Goal: Transaction & Acquisition: Purchase product/service

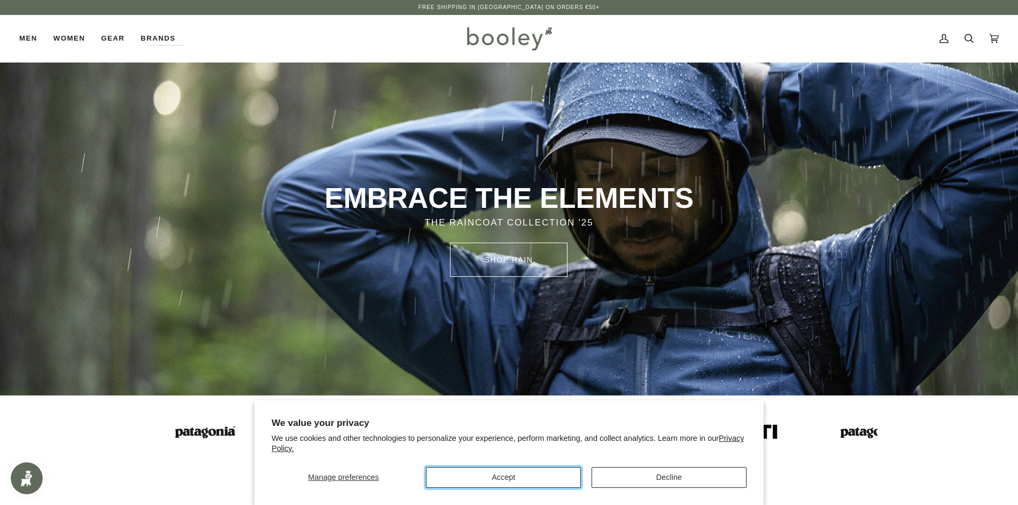
click at [523, 478] on button "Accept" at bounding box center [503, 477] width 155 height 21
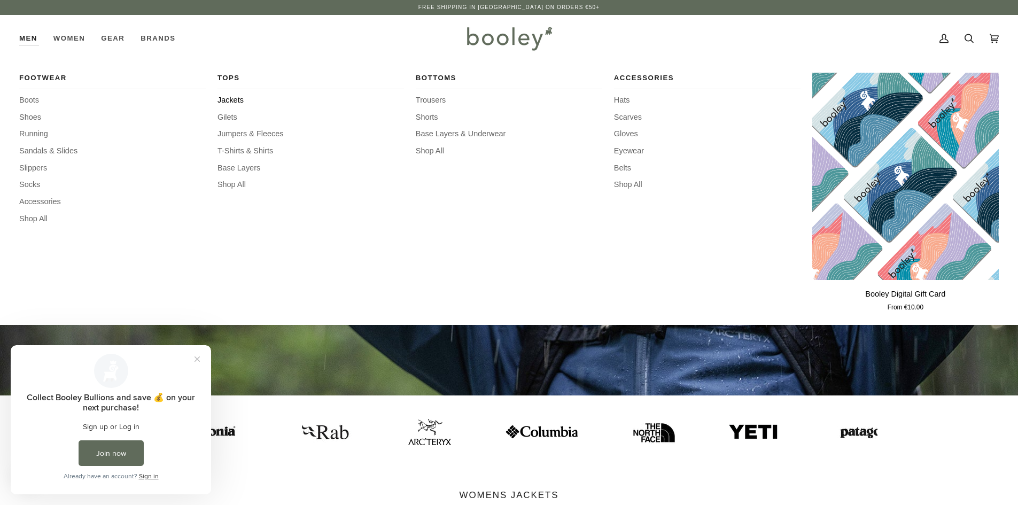
click at [238, 100] on span "Jackets" at bounding box center [310, 101] width 186 height 12
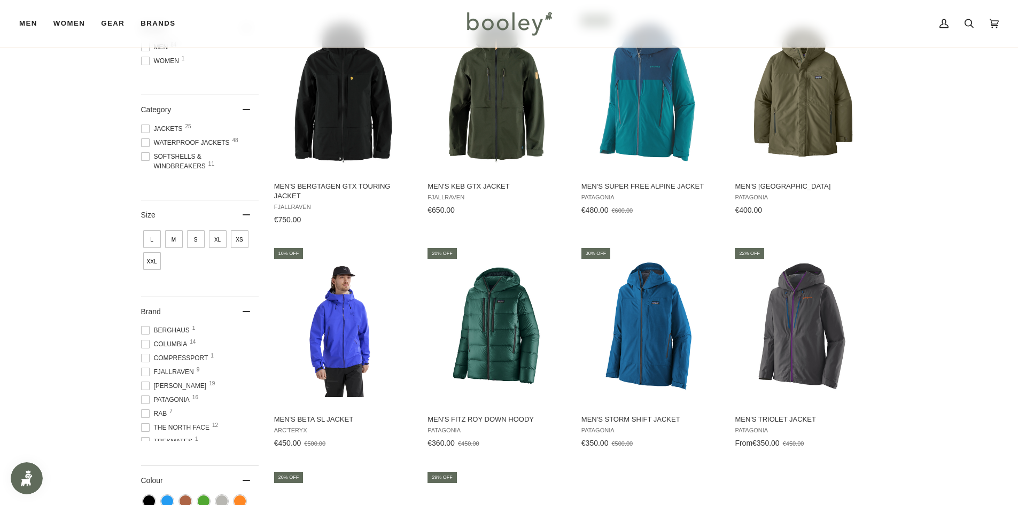
scroll to position [38, 0]
click at [144, 377] on span at bounding box center [145, 376] width 9 height 9
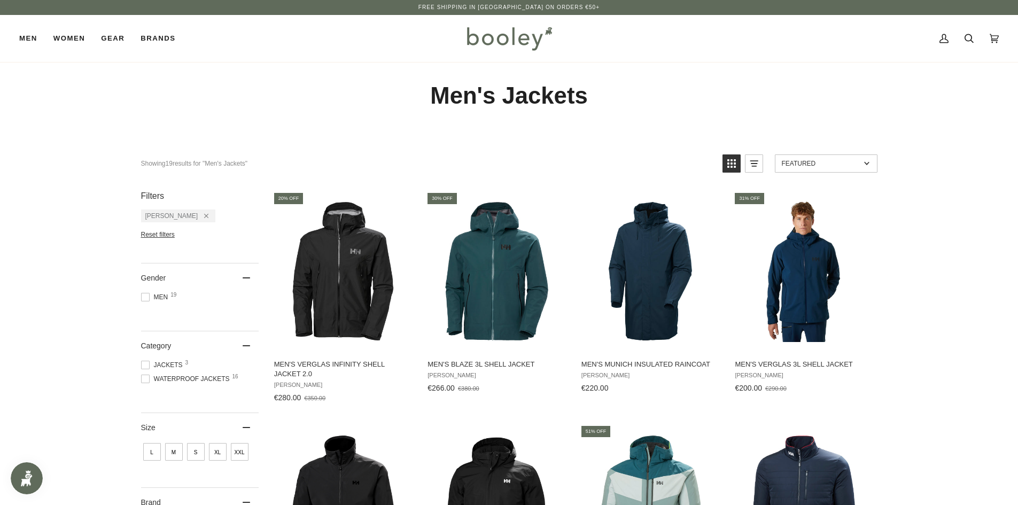
drag, startPoint x: 149, startPoint y: 453, endPoint x: 142, endPoint y: 453, distance: 6.4
click at [148, 453] on span "L" at bounding box center [152, 452] width 18 height 18
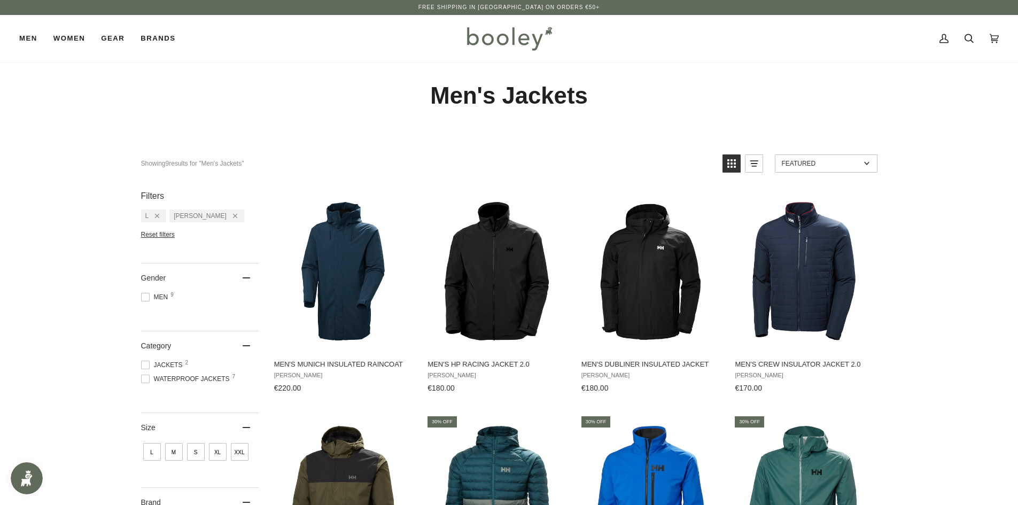
click at [147, 379] on span at bounding box center [145, 379] width 9 height 9
